Goal: Task Accomplishment & Management: Manage account settings

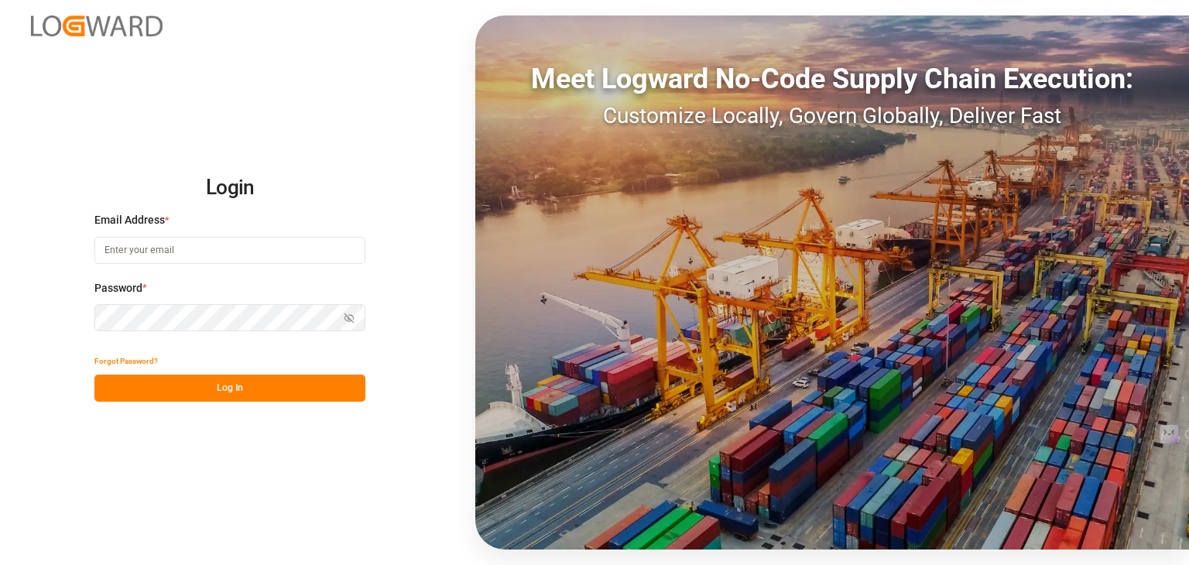
click at [169, 391] on button "Log In" at bounding box center [229, 388] width 271 height 27
click at [248, 252] on input at bounding box center [229, 250] width 271 height 27
type input "[EMAIL_ADDRESS][DOMAIN_NAME]"
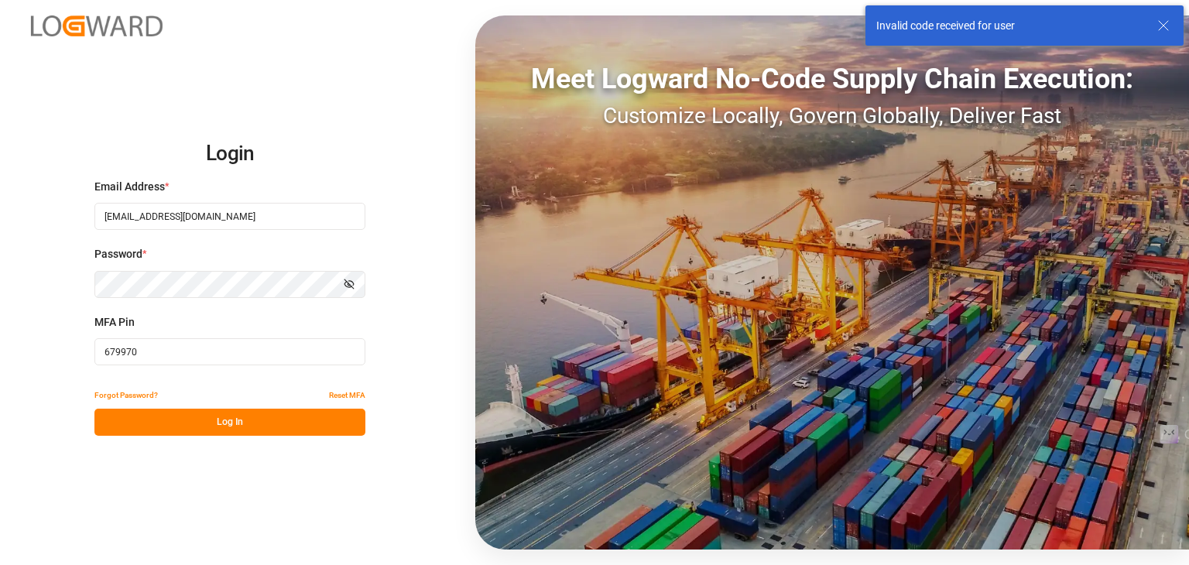
click at [160, 355] on input "679970" at bounding box center [229, 351] width 271 height 27
drag, startPoint x: 160, startPoint y: 355, endPoint x: 0, endPoint y: 365, distance: 160.5
click at [0, 365] on div "Login Email Address * [EMAIL_ADDRESS][DOMAIN_NAME] Password * Show password MFA…" at bounding box center [594, 282] width 1189 height 565
paste input "867707"
type input "867707"
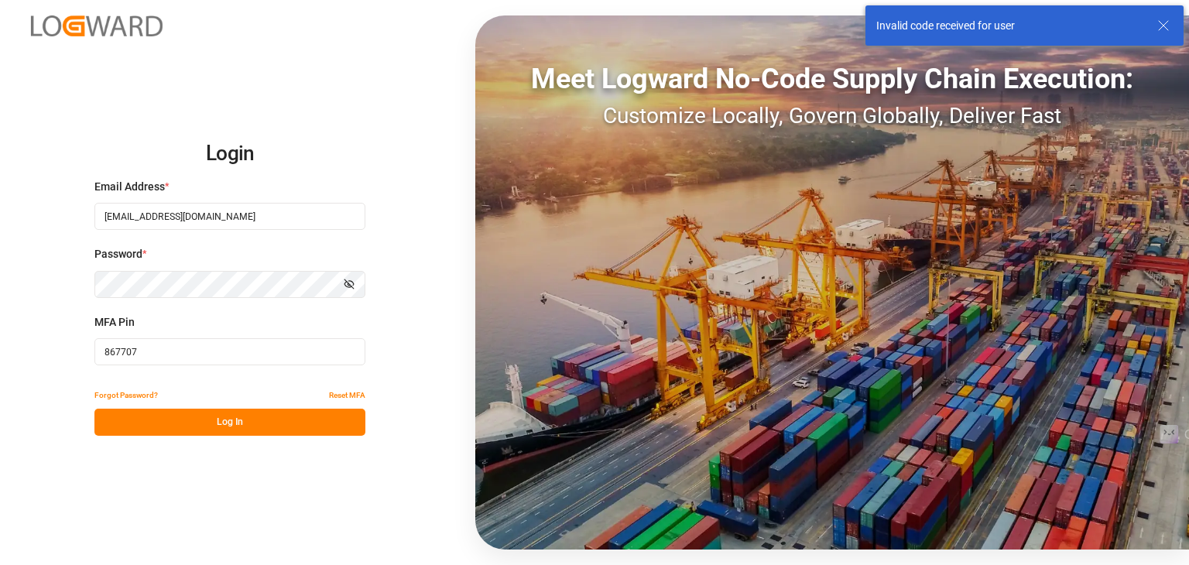
click at [171, 415] on button "Log In" at bounding box center [229, 422] width 271 height 27
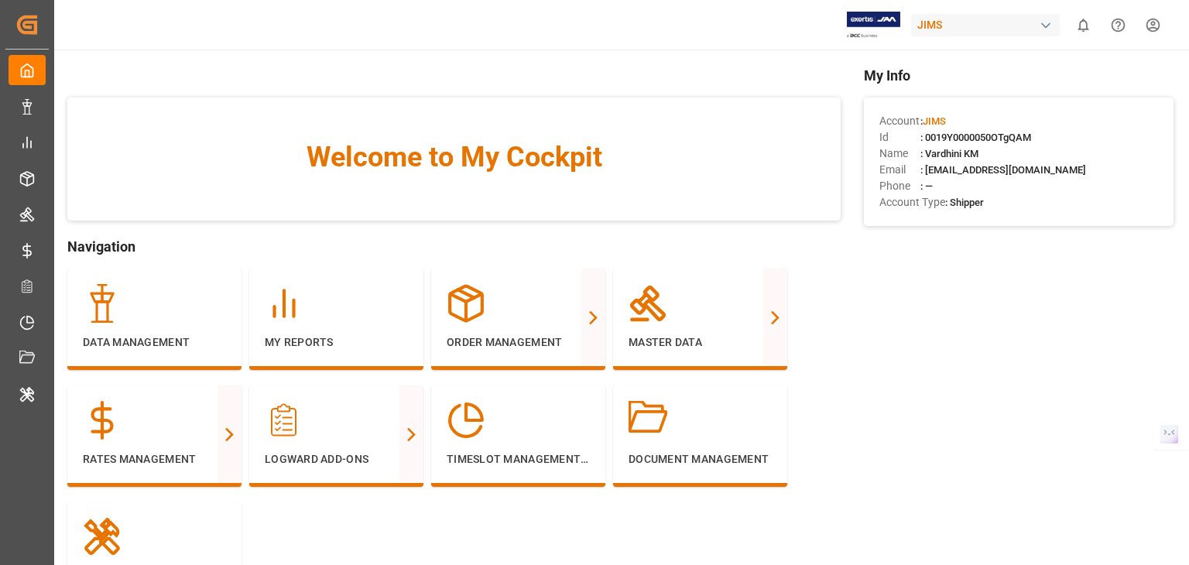
click at [992, 29] on div "JIMS" at bounding box center [985, 25] width 149 height 22
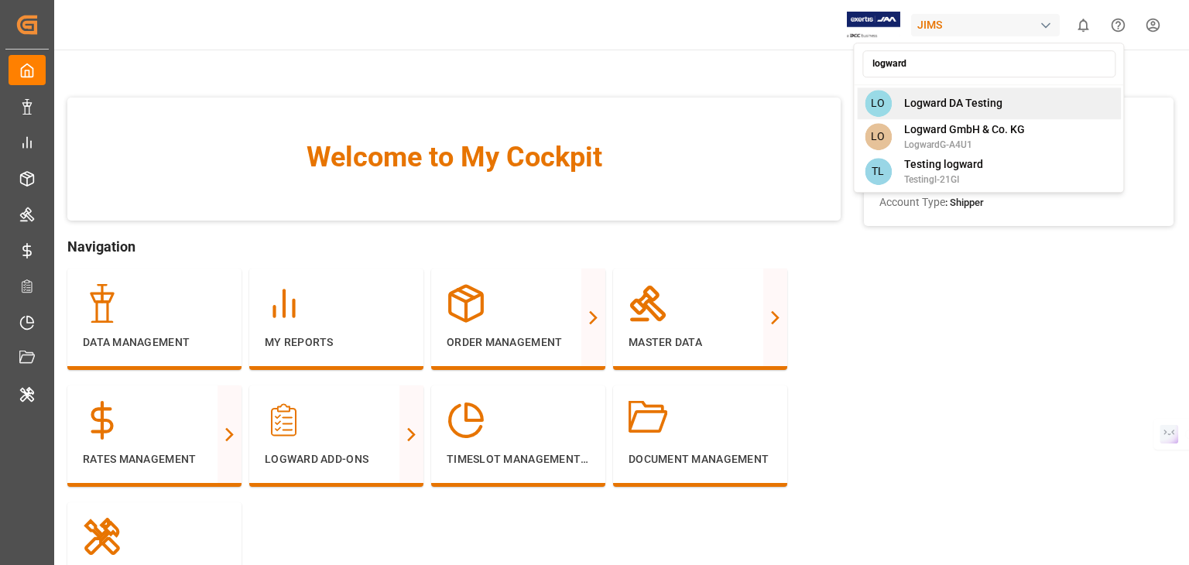
type input "logward"
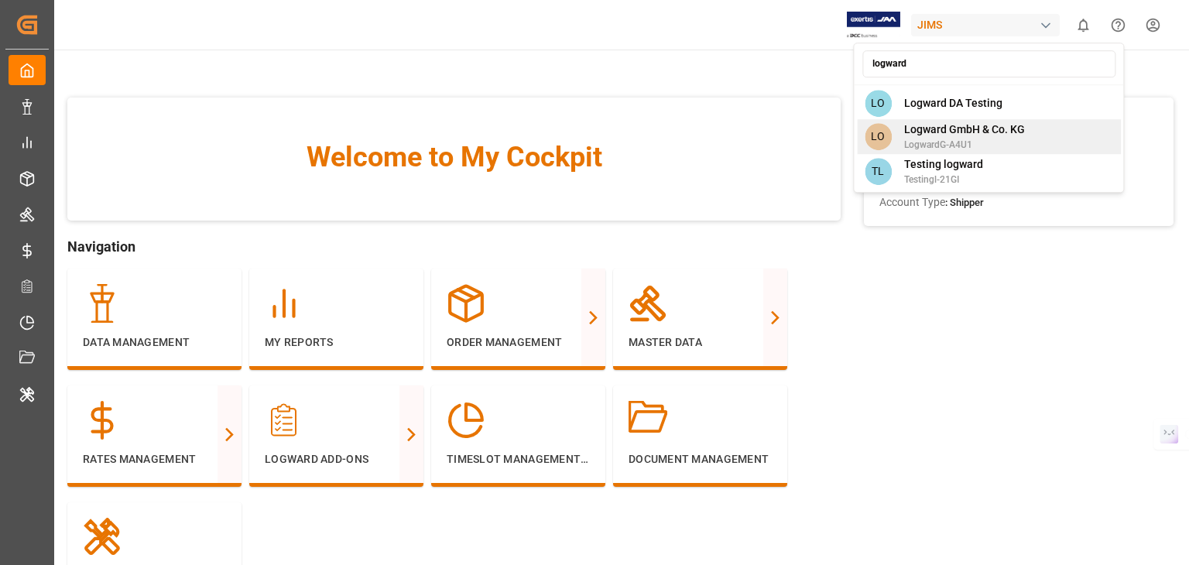
click at [971, 135] on span "Logward GmbH & Co. KG" at bounding box center [964, 130] width 121 height 16
